Goal: Navigation & Orientation: Find specific page/section

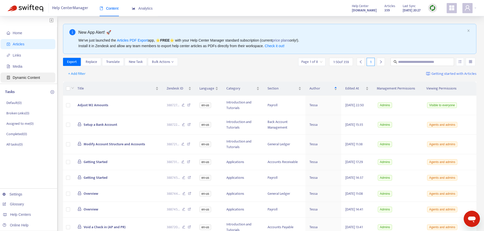
click at [33, 79] on span "Dynamic Content" at bounding box center [26, 78] width 27 height 4
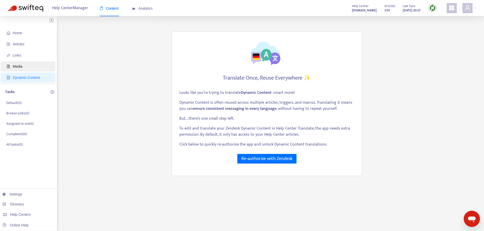
click at [25, 66] on span "Media" at bounding box center [29, 66] width 45 height 10
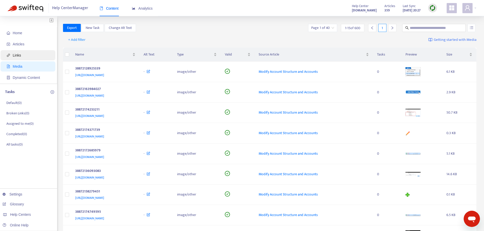
click at [18, 53] on span "Links" at bounding box center [17, 55] width 8 height 4
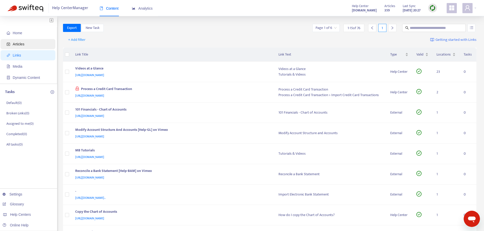
click at [27, 43] on span "Articles" at bounding box center [29, 44] width 45 height 10
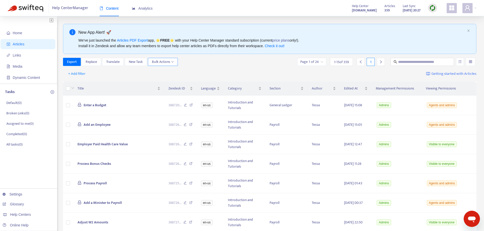
click at [167, 64] on span "Bulk Actions" at bounding box center [163, 62] width 22 height 6
